Goal: Task Accomplishment & Management: Use online tool/utility

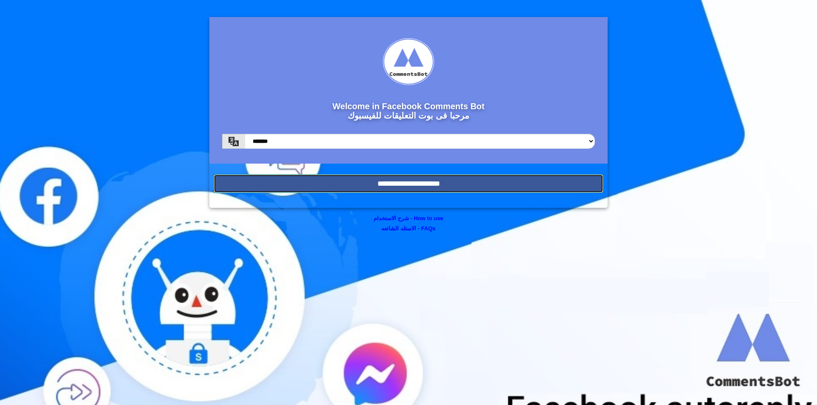
click at [518, 176] on input "**********" at bounding box center [409, 183] width 390 height 19
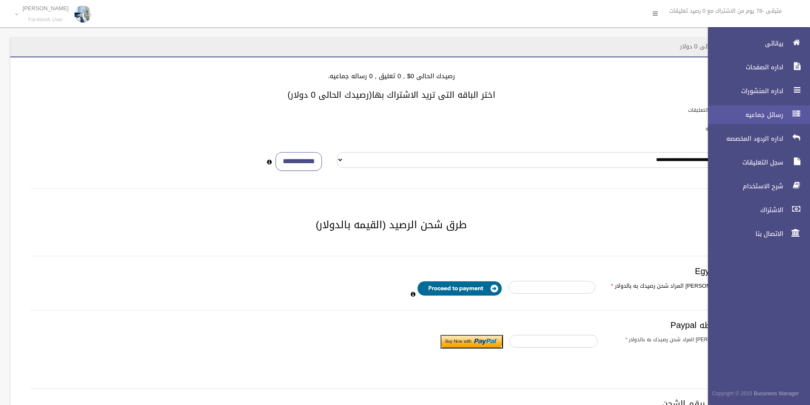
click at [767, 111] on span "رسائل جماعيه" at bounding box center [743, 115] width 85 height 9
